Goal: Ask a question

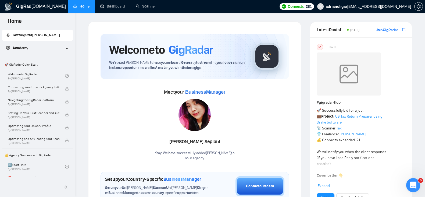
click at [413, 183] on icon "Open Intercom Messenger" at bounding box center [412, 184] width 9 height 9
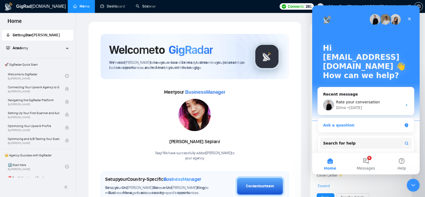
click at [361, 123] on div "Ask a question" at bounding box center [362, 125] width 79 height 6
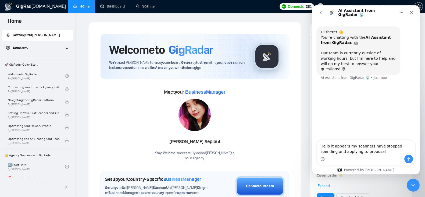
type textarea "Hello it appears my scanners have stopped spending and applying to proposals"
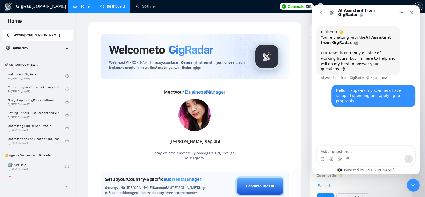
click at [108, 4] on link "Dashb oard" at bounding box center [112, 6] width 25 height 5
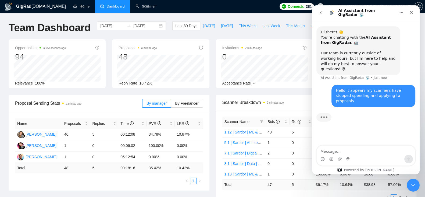
drag, startPoint x: 144, startPoint y: 94, endPoint x: 134, endPoint y: 93, distance: 10.3
drag, startPoint x: 134, startPoint y: 93, endPoint x: 127, endPoint y: 93, distance: 6.5
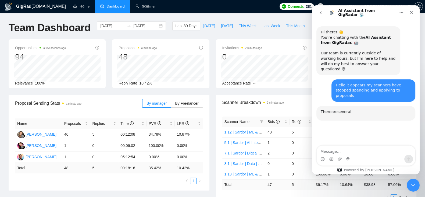
drag, startPoint x: 127, startPoint y: 93, endPoint x: 120, endPoint y: 92, distance: 7.6
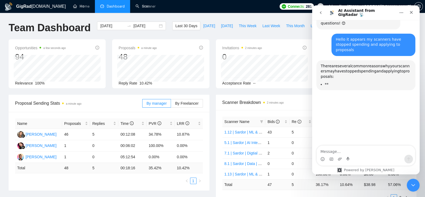
scroll to position [55, 0]
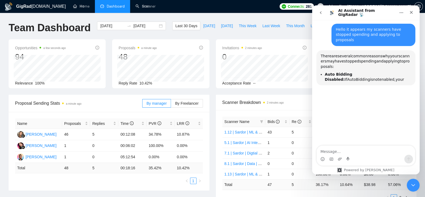
drag, startPoint x: 120, startPoint y: 92, endPoint x: 110, endPoint y: 92, distance: 9.4
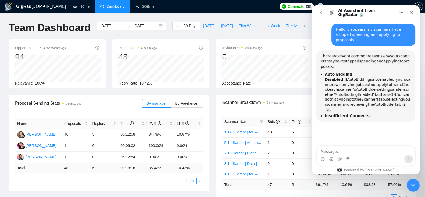
drag, startPoint x: 110, startPoint y: 92, endPoint x: 102, endPoint y: 92, distance: 7.8
drag, startPoint x: 102, startPoint y: 92, endPoint x: 97, endPoint y: 91, distance: 5.9
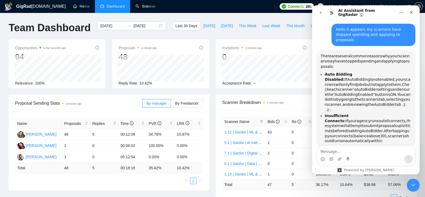
drag, startPoint x: 97, startPoint y: 91, endPoint x: 89, endPoint y: 91, distance: 7.8
drag, startPoint x: 89, startPoint y: 91, endPoint x: 79, endPoint y: 91, distance: 10.0
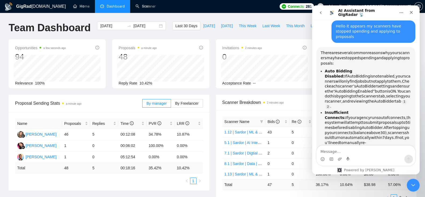
drag, startPoint x: 79, startPoint y: 91, endPoint x: 71, endPoint y: 91, distance: 8.1
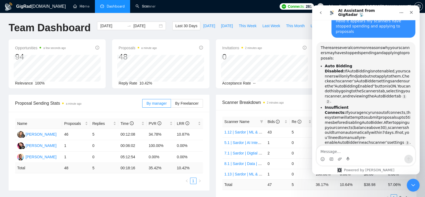
scroll to position [1, 0]
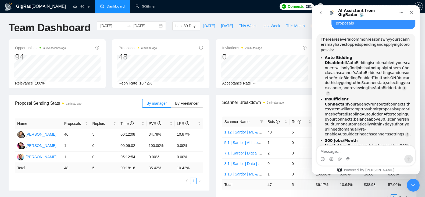
drag, startPoint x: 71, startPoint y: 91, endPoint x: 61, endPoint y: 91, distance: 9.4
click at [61, 91] on div "Opportunities a few seconds ago 94 Relevance 100% Proposals a minute ago 48 Rep…" at bounding box center [212, 66] width 415 height 55
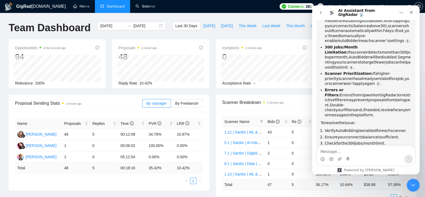
scroll to position [176, 0]
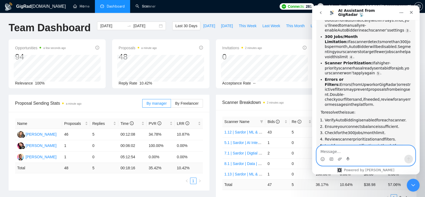
click at [345, 150] on textarea "Message…" at bounding box center [366, 150] width 98 height 9
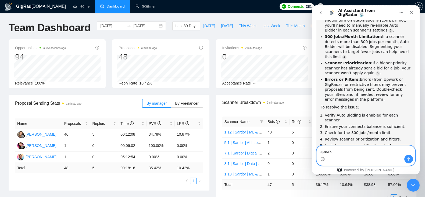
scroll to position [193, 0]
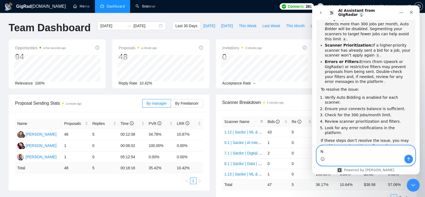
type textarea "No"
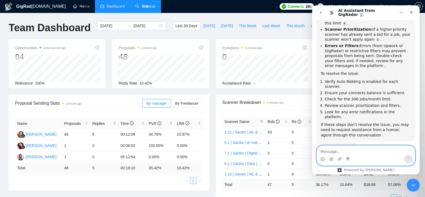
scroll to position [227, 0]
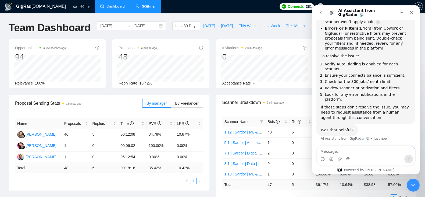
click at [137, 4] on link "Scan ner" at bounding box center [146, 6] width 20 height 5
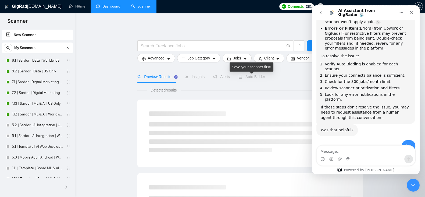
scroll to position [231, 0]
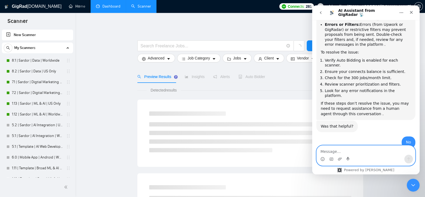
click at [339, 150] on textarea "Message…" at bounding box center [366, 150] width 98 height 9
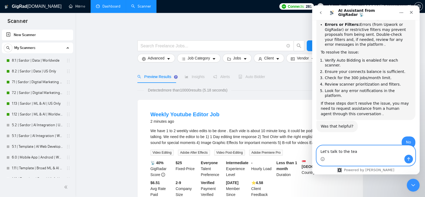
type textarea "Let's talk to the team"
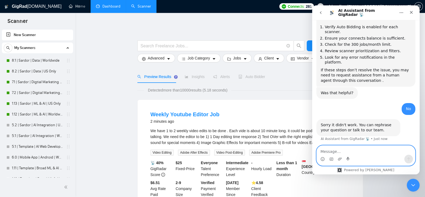
scroll to position [264, 0]
click at [100, 6] on link "Dashboard" at bounding box center [108, 6] width 24 height 5
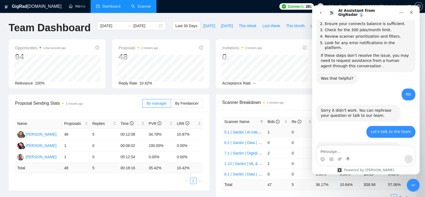
scroll to position [45, 0]
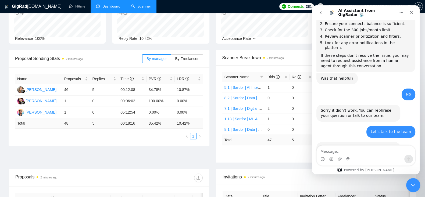
click at [414, 181] on icon "Close Intercom Messenger" at bounding box center [412, 184] width 6 height 6
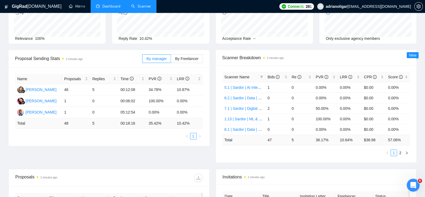
scroll to position [278, 0]
click at [399, 150] on link "2" at bounding box center [401, 153] width 6 height 6
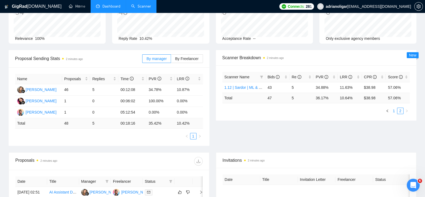
click at [394, 109] on link "1" at bounding box center [394, 111] width 6 height 6
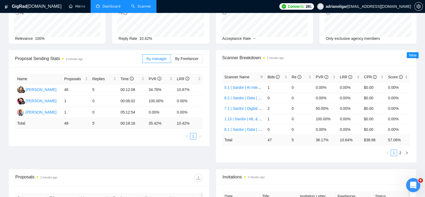
click at [410, 183] on icon "Open Intercom Messenger" at bounding box center [412, 184] width 9 height 9
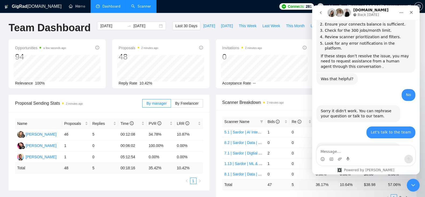
scroll to position [311, 0]
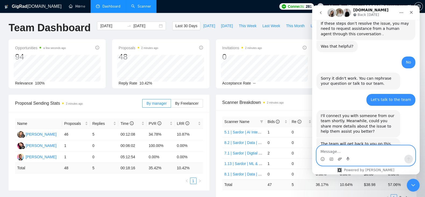
click at [339, 158] on icon "Upload attachment" at bounding box center [340, 159] width 4 height 4
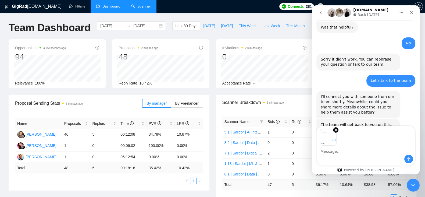
scroll to position [331, 0]
type textarea "If you look here proposals just stop"
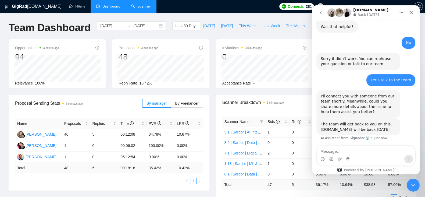
scroll to position [366, 0]
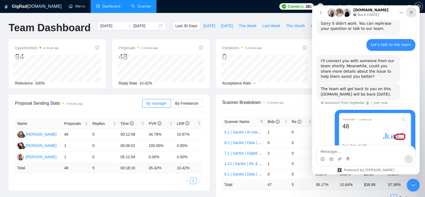
click at [412, 11] on icon "Close" at bounding box center [411, 12] width 3 height 3
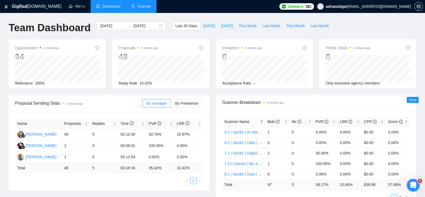
drag, startPoint x: 384, startPoint y: 21, endPoint x: 370, endPoint y: 17, distance: 14.1
drag, startPoint x: 370, startPoint y: 17, endPoint x: 301, endPoint y: 11, distance: 69.5
drag, startPoint x: 301, startPoint y: 11, endPoint x: 258, endPoint y: 6, distance: 43.3
drag, startPoint x: 258, startPoint y: 6, endPoint x: 242, endPoint y: 10, distance: 16.5
drag, startPoint x: 242, startPoint y: 10, endPoint x: 226, endPoint y: 13, distance: 16.4
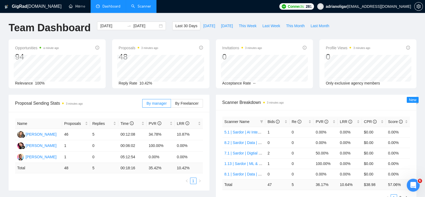
click at [226, 13] on ul "Ho me Dashboard Scanner" at bounding box center [169, 6] width 215 height 13
click at [419, 6] on icon "setting" at bounding box center [419, 6] width 4 height 4
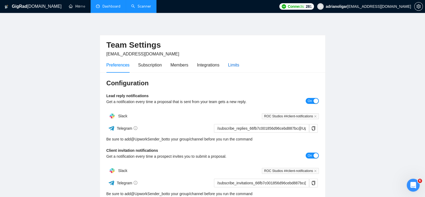
click at [236, 64] on div "Limits" at bounding box center [233, 65] width 11 height 7
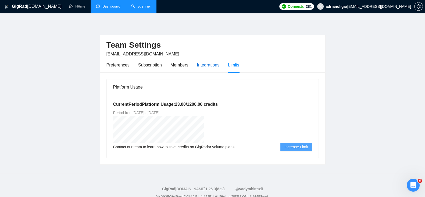
click at [202, 66] on div "Integrations" at bounding box center [208, 65] width 23 height 7
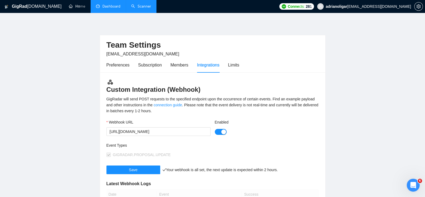
click at [223, 131] on div "button" at bounding box center [223, 131] width 5 height 5
click at [221, 131] on button "Enabled" at bounding box center [221, 132] width 12 height 6
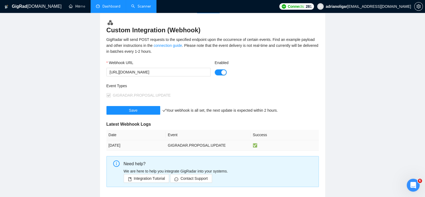
scroll to position [45, 0]
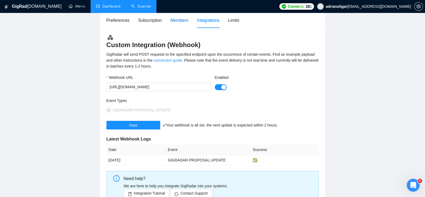
click at [179, 19] on div "Members" at bounding box center [180, 20] width 18 height 7
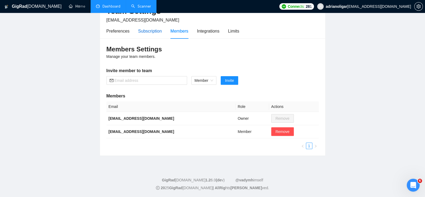
click at [155, 31] on div "Subscription" at bounding box center [150, 31] width 24 height 7
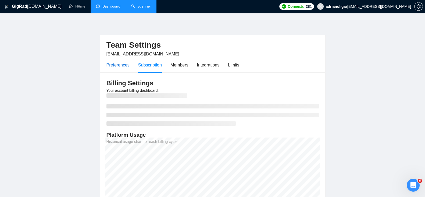
click at [118, 62] on div "Preferences" at bounding box center [118, 65] width 23 height 7
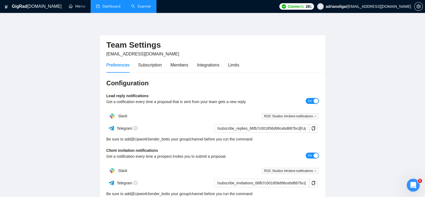
drag, startPoint x: 268, startPoint y: 68, endPoint x: 242, endPoint y: 73, distance: 26.3
drag, startPoint x: 242, startPoint y: 73, endPoint x: 217, endPoint y: 79, distance: 26.4
drag, startPoint x: 217, startPoint y: 79, endPoint x: 199, endPoint y: 77, distance: 17.8
drag, startPoint x: 199, startPoint y: 77, endPoint x: 182, endPoint y: 77, distance: 16.4
drag, startPoint x: 182, startPoint y: 77, endPoint x: 172, endPoint y: 79, distance: 10.4
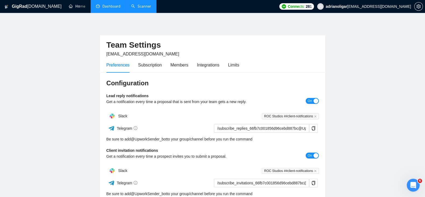
drag, startPoint x: 172, startPoint y: 79, endPoint x: 162, endPoint y: 83, distance: 10.5
drag, startPoint x: 162, startPoint y: 83, endPoint x: 153, endPoint y: 83, distance: 9.7
drag, startPoint x: 153, startPoint y: 83, endPoint x: 141, endPoint y: 83, distance: 11.9
drag, startPoint x: 141, startPoint y: 83, endPoint x: 126, endPoint y: 84, distance: 14.3
drag, startPoint x: 126, startPoint y: 84, endPoint x: 112, endPoint y: 84, distance: 14.0
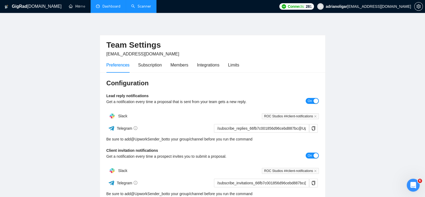
click at [112, 84] on h3 "Configuration" at bounding box center [213, 83] width 213 height 9
